Goal: Transaction & Acquisition: Purchase product/service

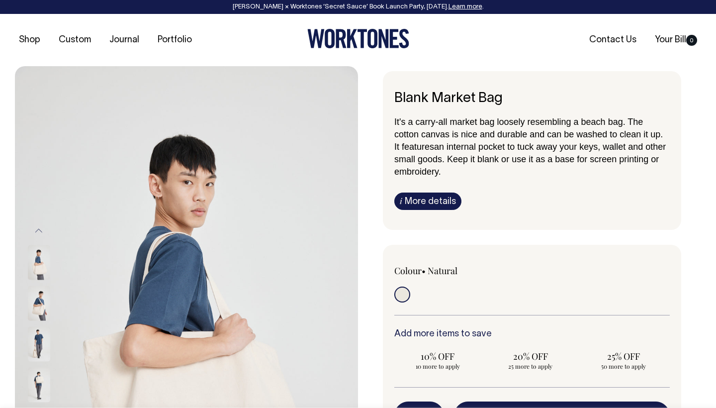
click at [440, 201] on link "i More details" at bounding box center [428, 201] width 67 height 17
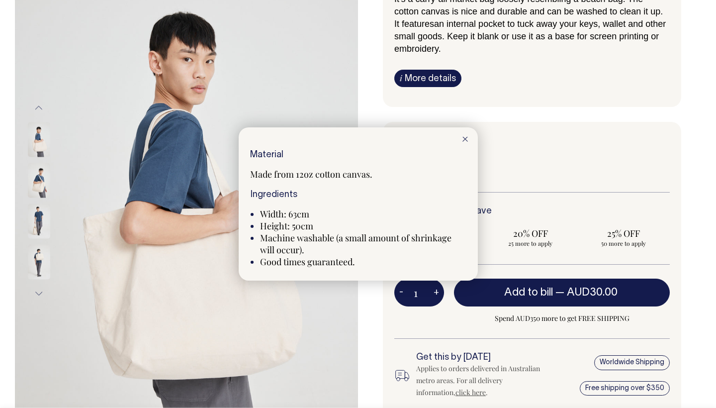
scroll to position [123, 0]
click at [462, 143] on div at bounding box center [465, 138] width 25 height 22
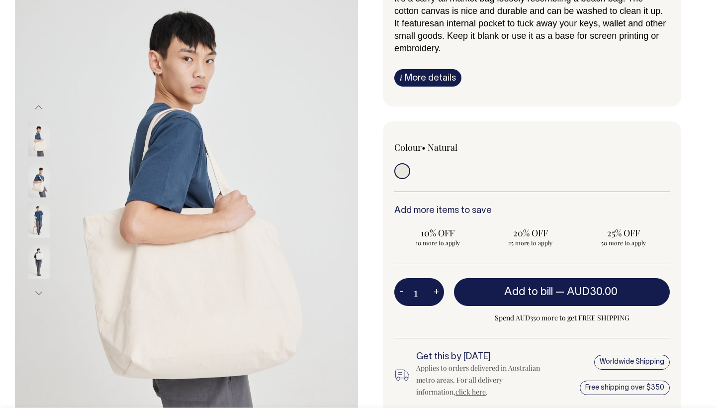
click at [32, 183] on img at bounding box center [39, 180] width 22 height 35
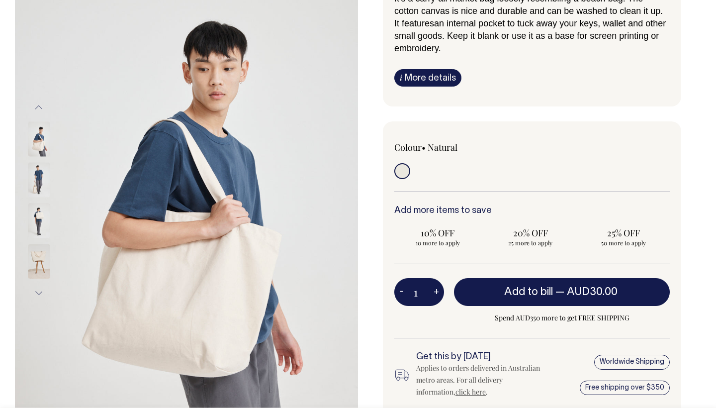
click at [38, 214] on img at bounding box center [39, 220] width 22 height 35
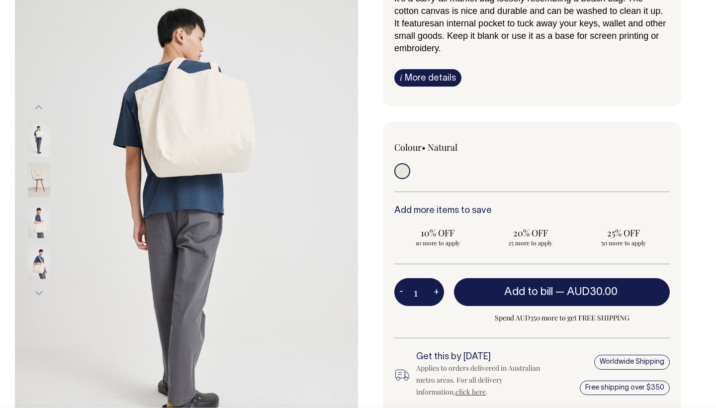
click at [39, 223] on img at bounding box center [39, 220] width 22 height 35
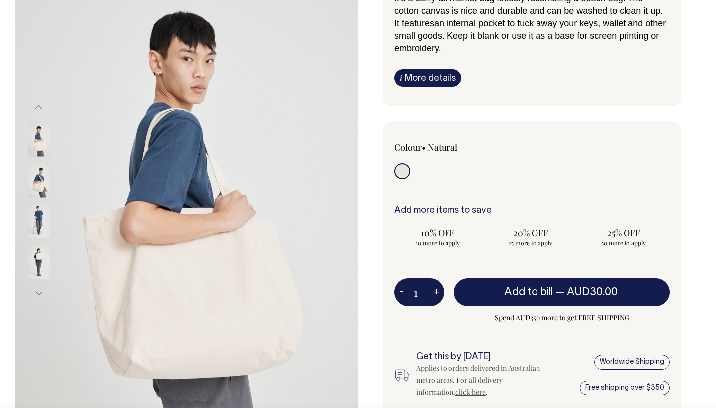
click at [38, 262] on img at bounding box center [39, 261] width 22 height 35
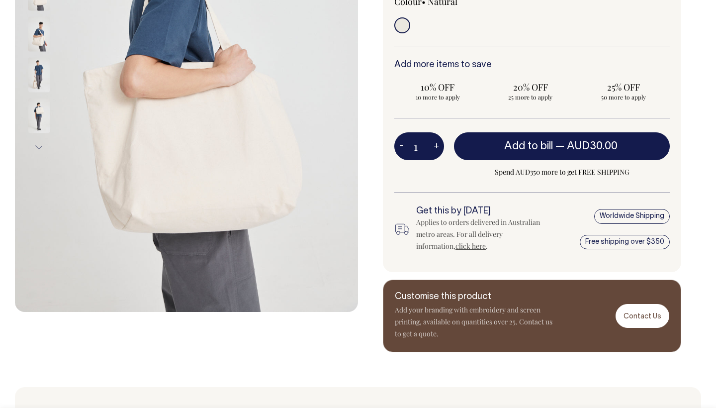
scroll to position [269, 0]
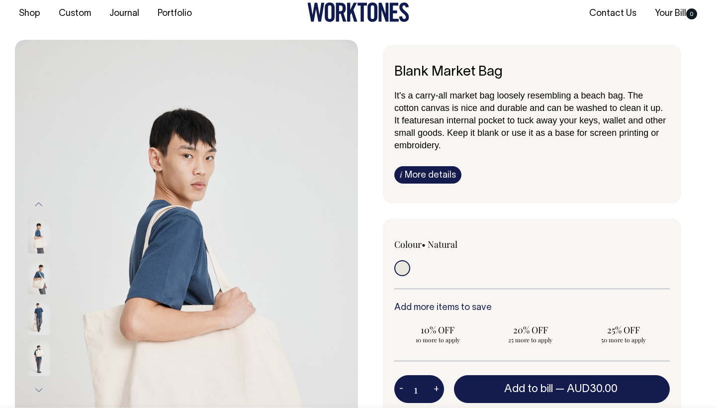
click at [415, 182] on link "i More details" at bounding box center [428, 174] width 67 height 17
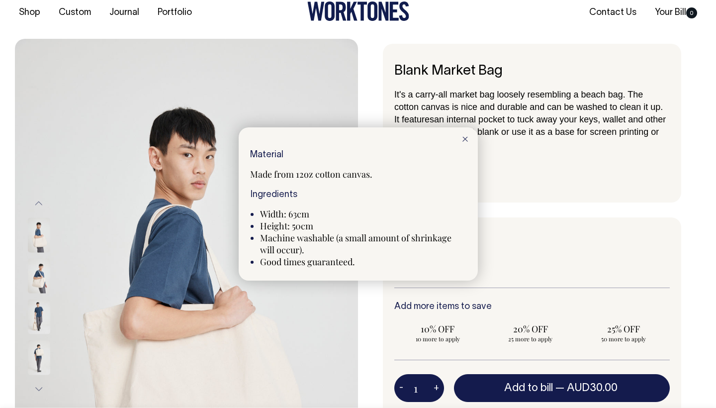
scroll to position [28, 0]
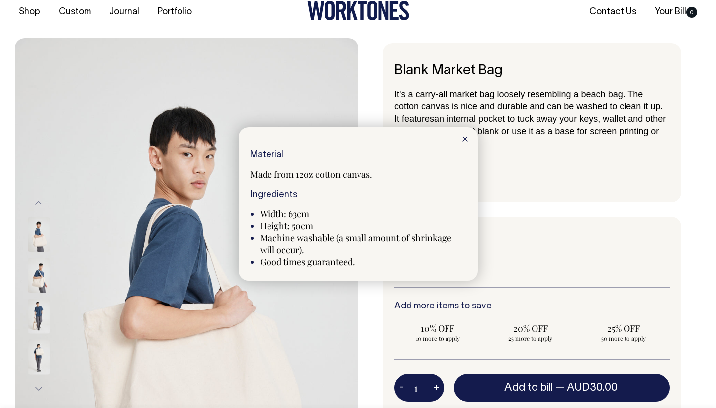
click at [465, 137] on div at bounding box center [465, 138] width 25 height 22
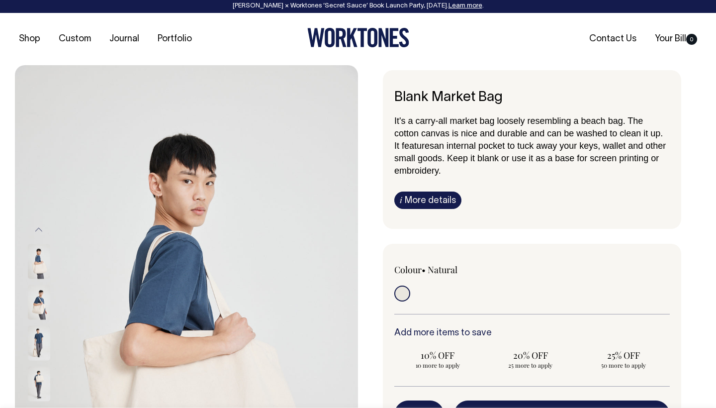
scroll to position [0, 0]
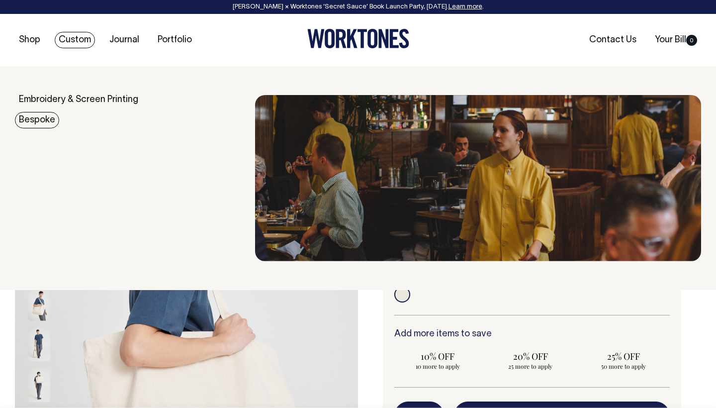
click at [40, 116] on link "Bespoke" at bounding box center [37, 120] width 44 height 16
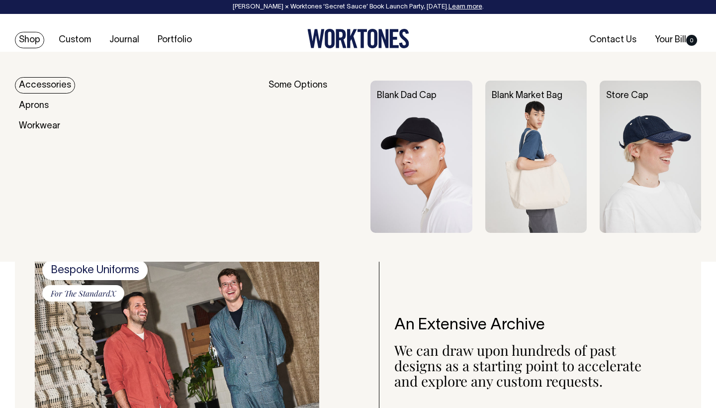
scroll to position [742, 0]
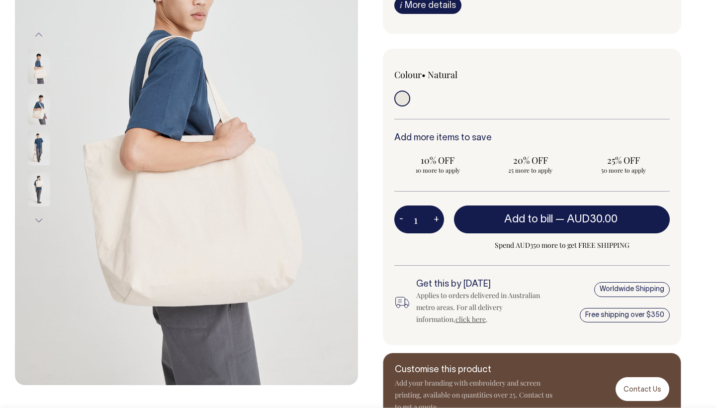
scroll to position [197, 0]
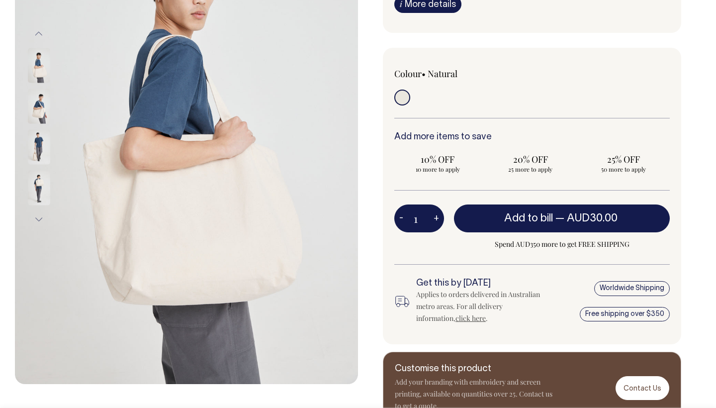
click at [40, 73] on img at bounding box center [39, 65] width 22 height 35
click at [38, 92] on img at bounding box center [39, 106] width 22 height 35
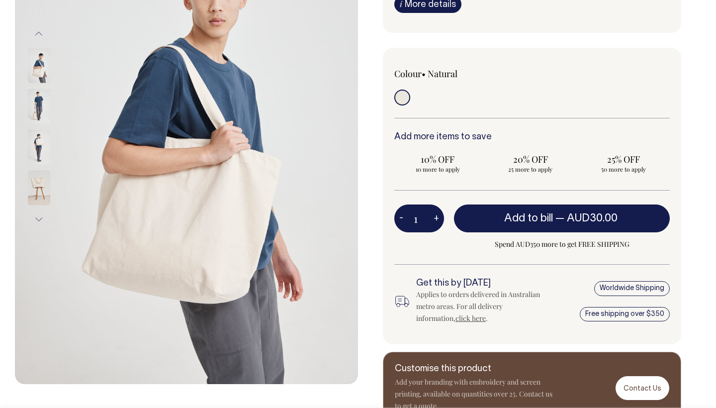
click at [42, 177] on img at bounding box center [39, 188] width 22 height 35
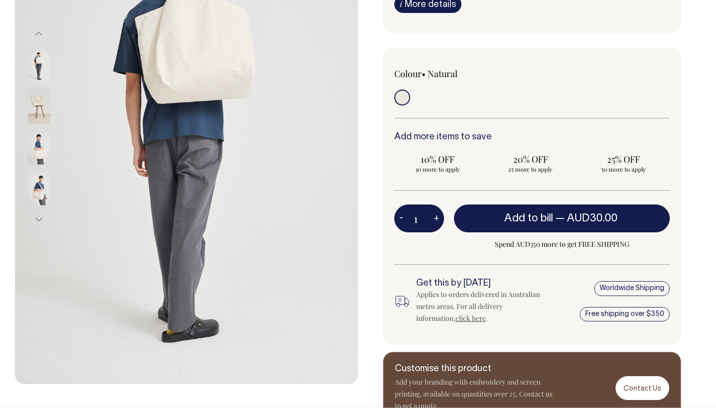
click at [39, 155] on img at bounding box center [39, 147] width 22 height 35
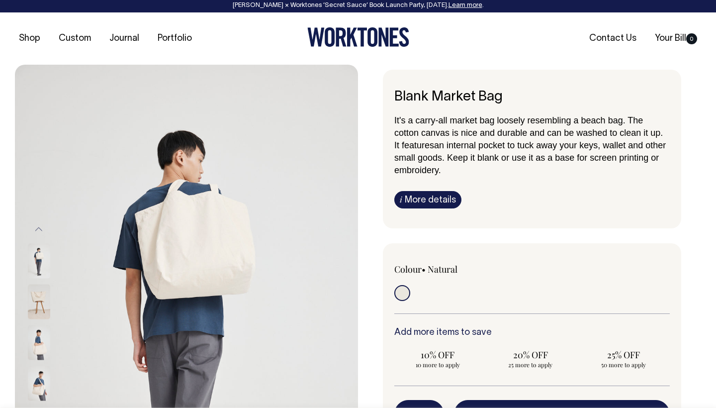
scroll to position [0, 0]
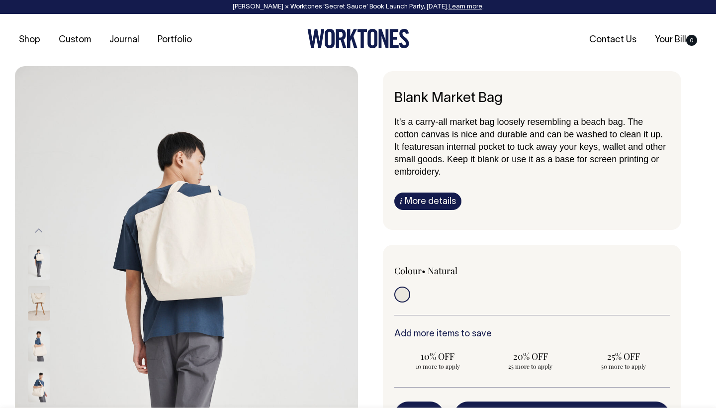
click at [415, 195] on link "i More details" at bounding box center [428, 201] width 67 height 17
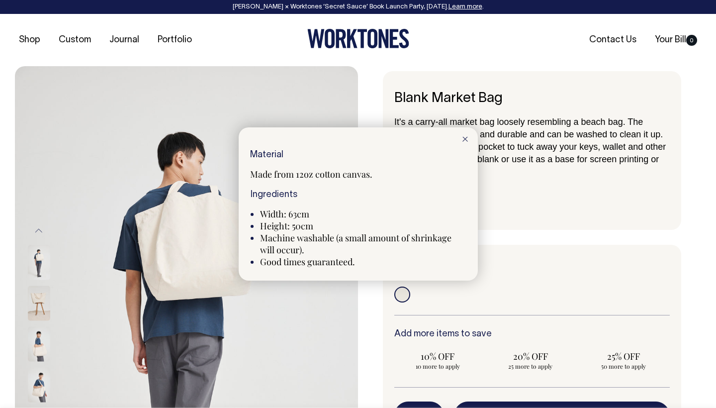
click at [463, 138] on icon at bounding box center [465, 139] width 5 height 5
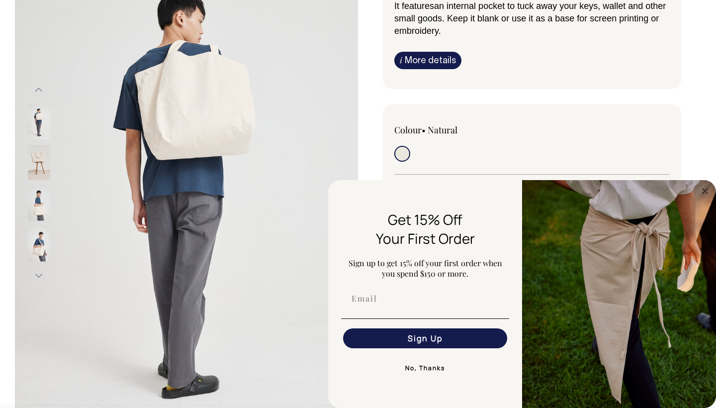
click at [434, 55] on link "i More details" at bounding box center [428, 60] width 67 height 17
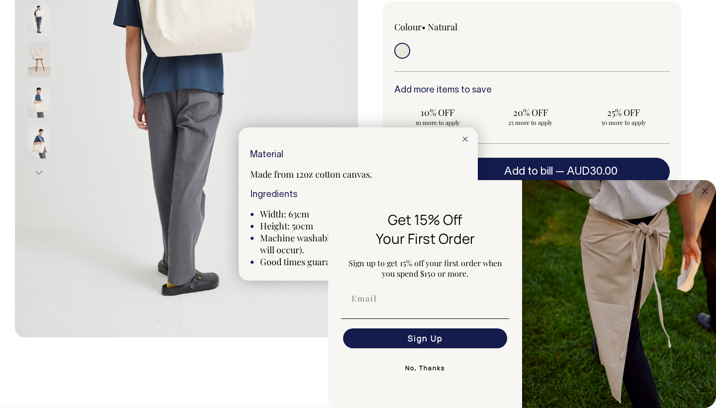
click at [406, 369] on button "No, Thanks" at bounding box center [425, 368] width 168 height 20
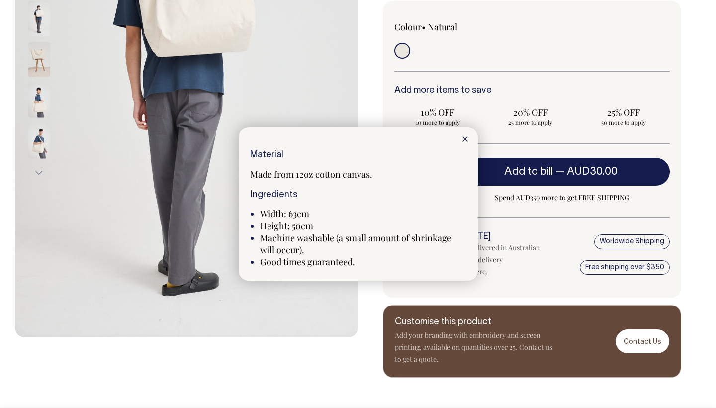
scroll to position [244, 0]
click at [465, 136] on div at bounding box center [465, 138] width 25 height 22
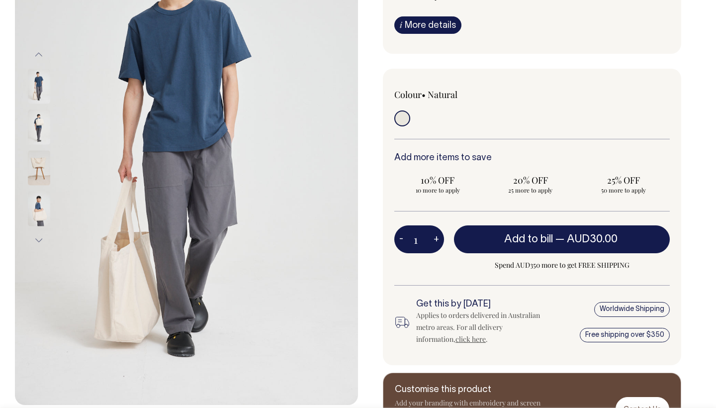
scroll to position [176, 0]
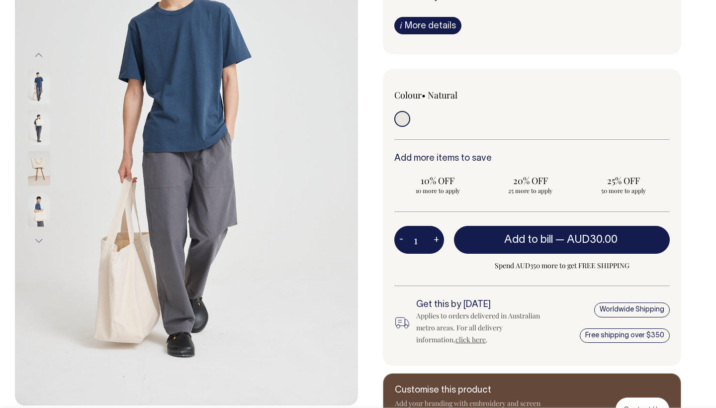
click at [42, 182] on img at bounding box center [39, 168] width 22 height 35
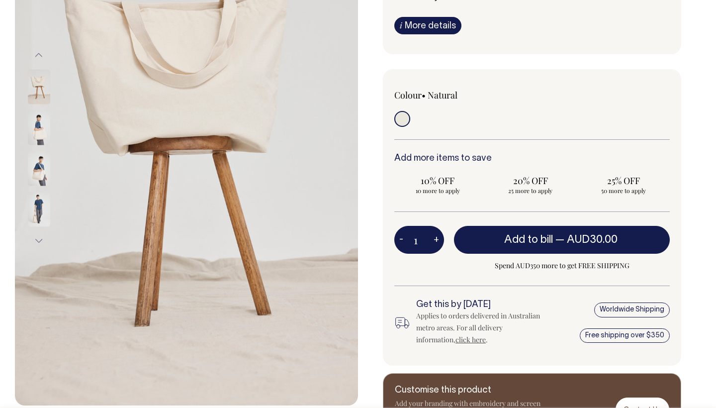
click at [38, 173] on img at bounding box center [39, 168] width 22 height 35
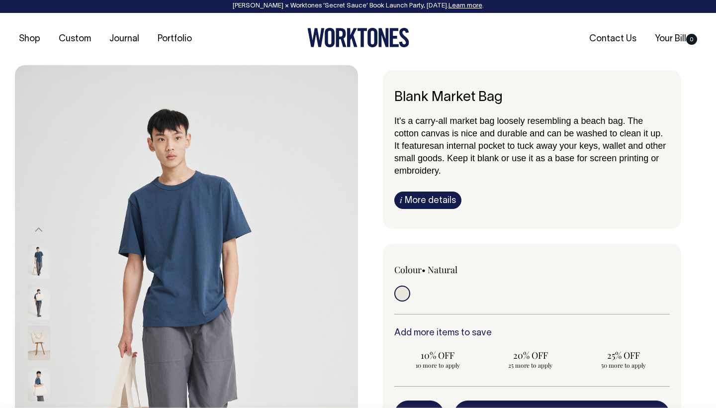
scroll to position [0, 0]
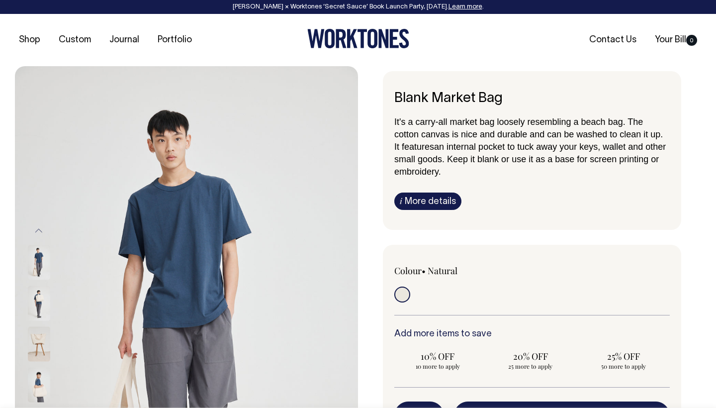
click at [422, 195] on link "i More details" at bounding box center [428, 201] width 67 height 17
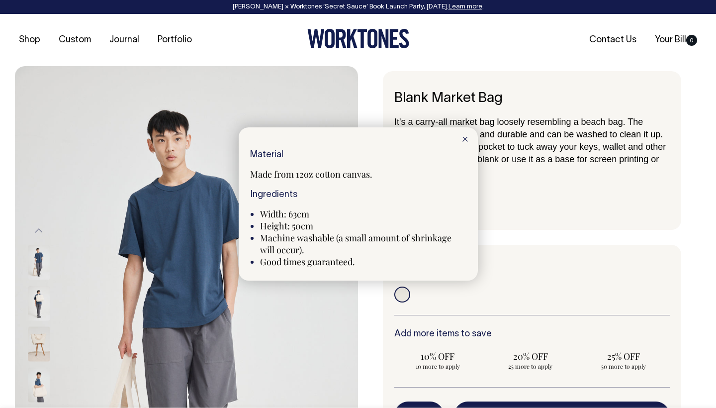
click at [463, 137] on line at bounding box center [465, 139] width 4 height 4
